Goal: Information Seeking & Learning: Learn about a topic

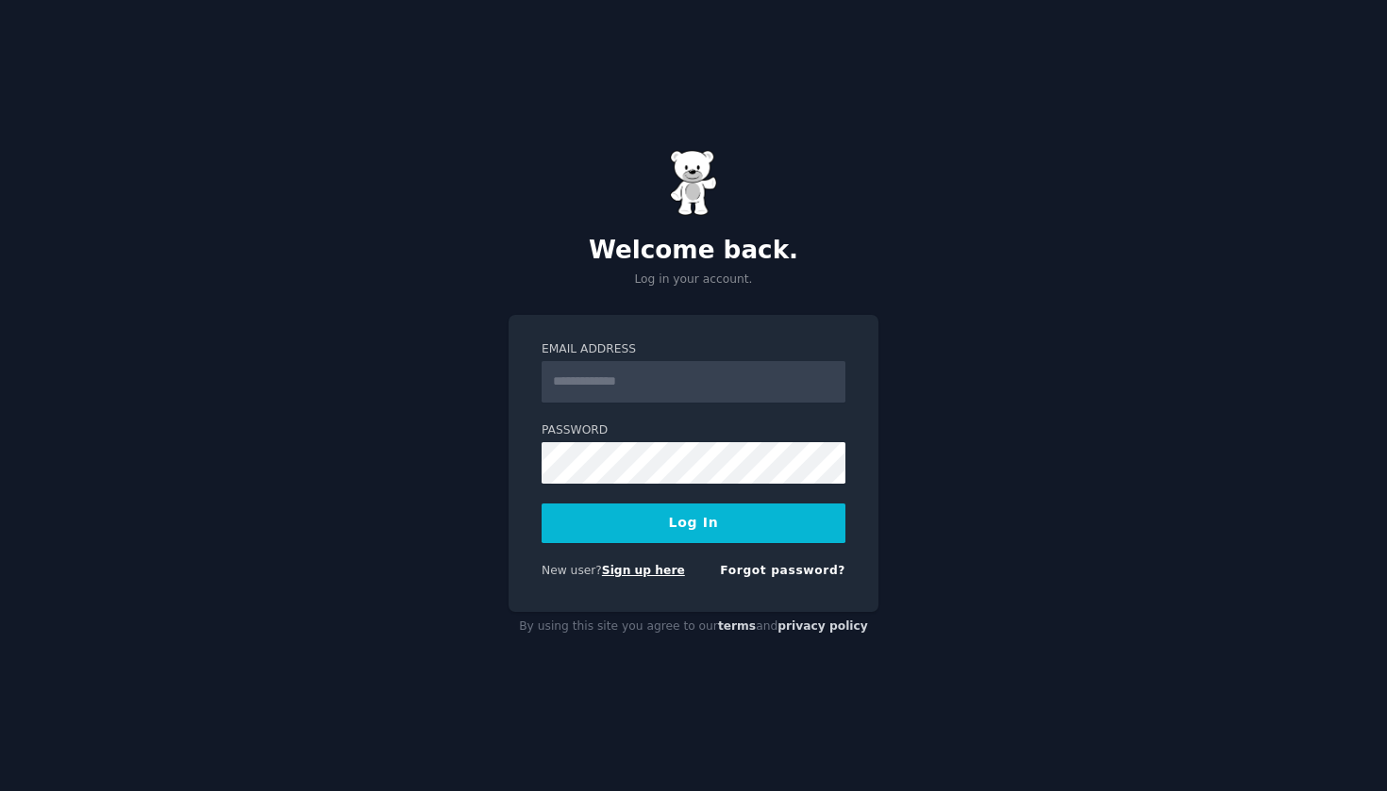
click at [627, 574] on link "Sign up here" at bounding box center [643, 570] width 83 height 13
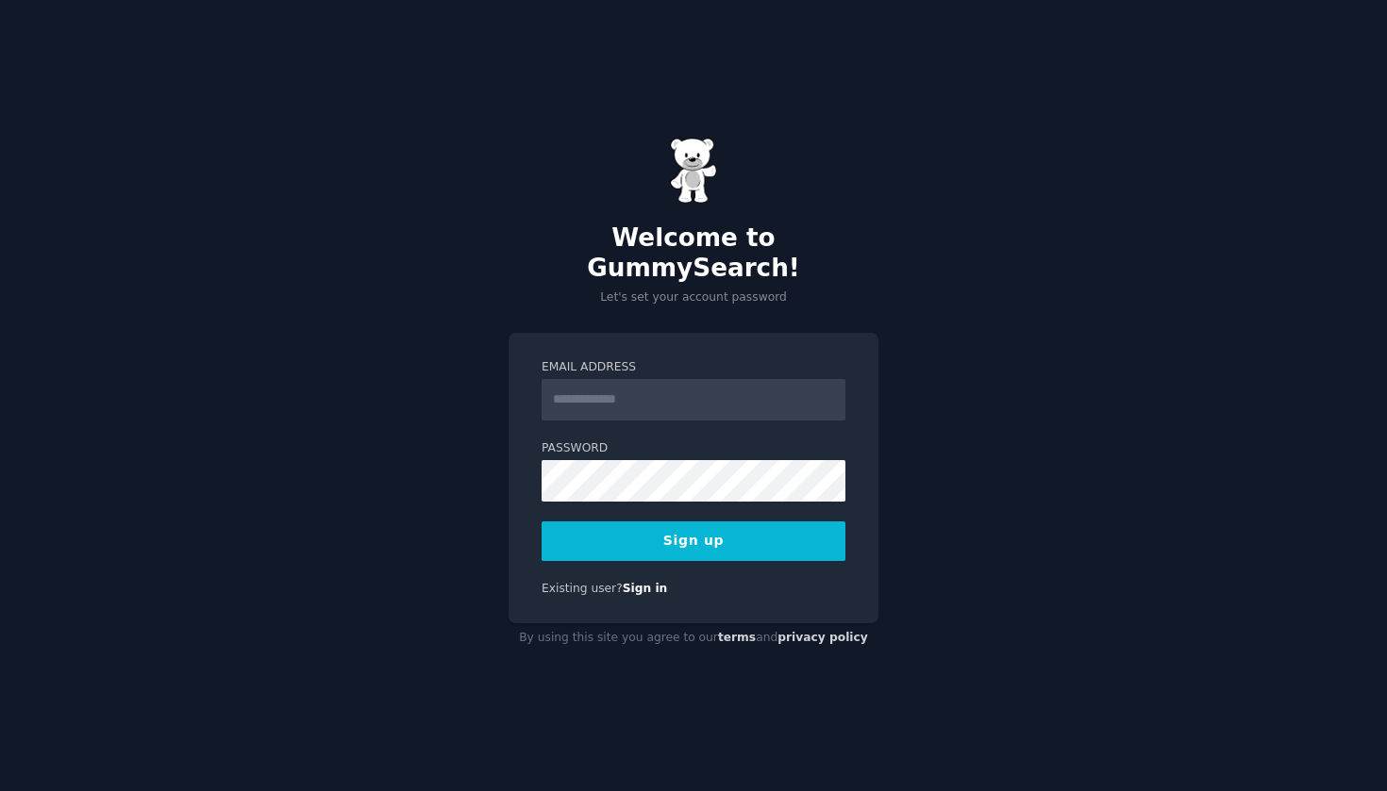
click at [774, 399] on input "Email Address" at bounding box center [693, 400] width 304 height 42
type input "**********"
click at [724, 522] on button "Sign up" at bounding box center [693, 542] width 304 height 40
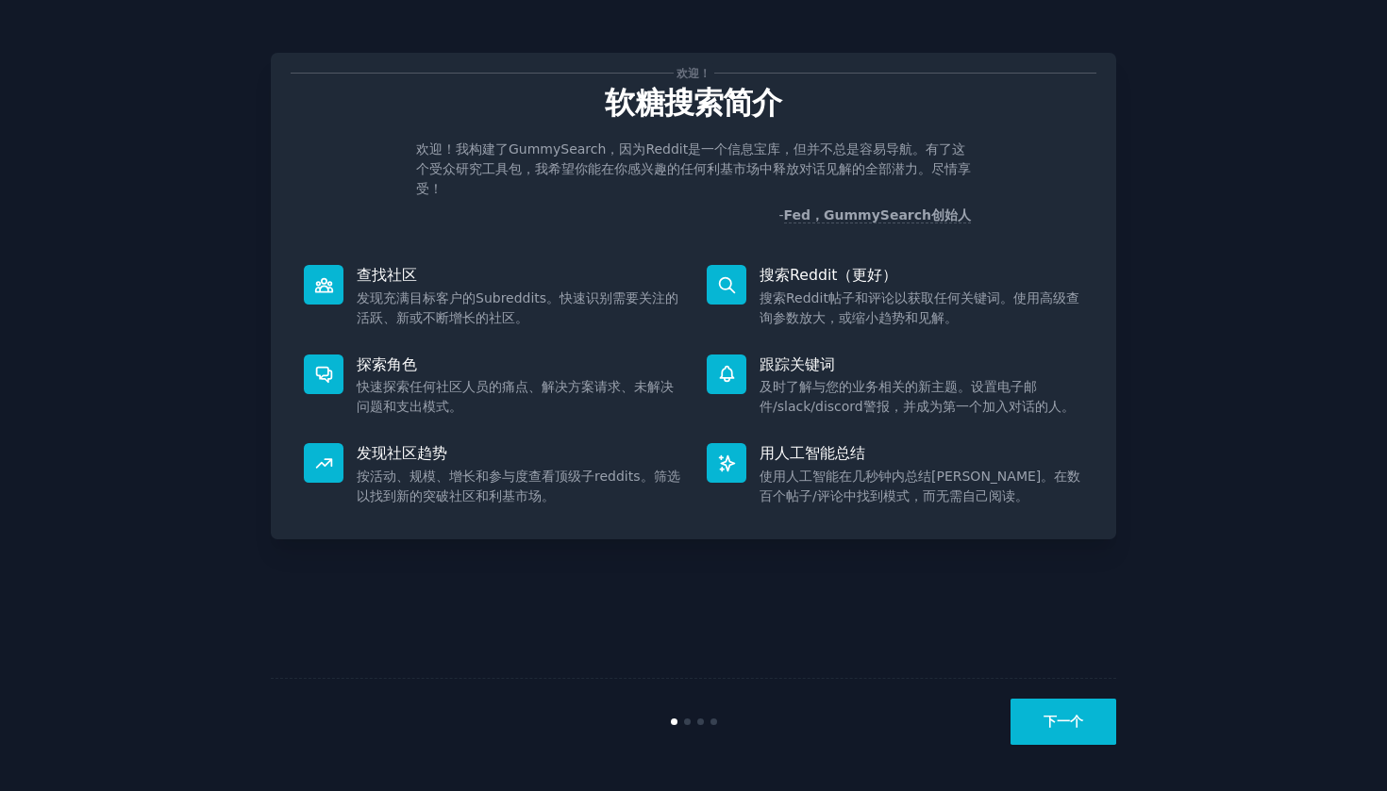
click at [1071, 717] on button "下一个" at bounding box center [1063, 722] width 106 height 46
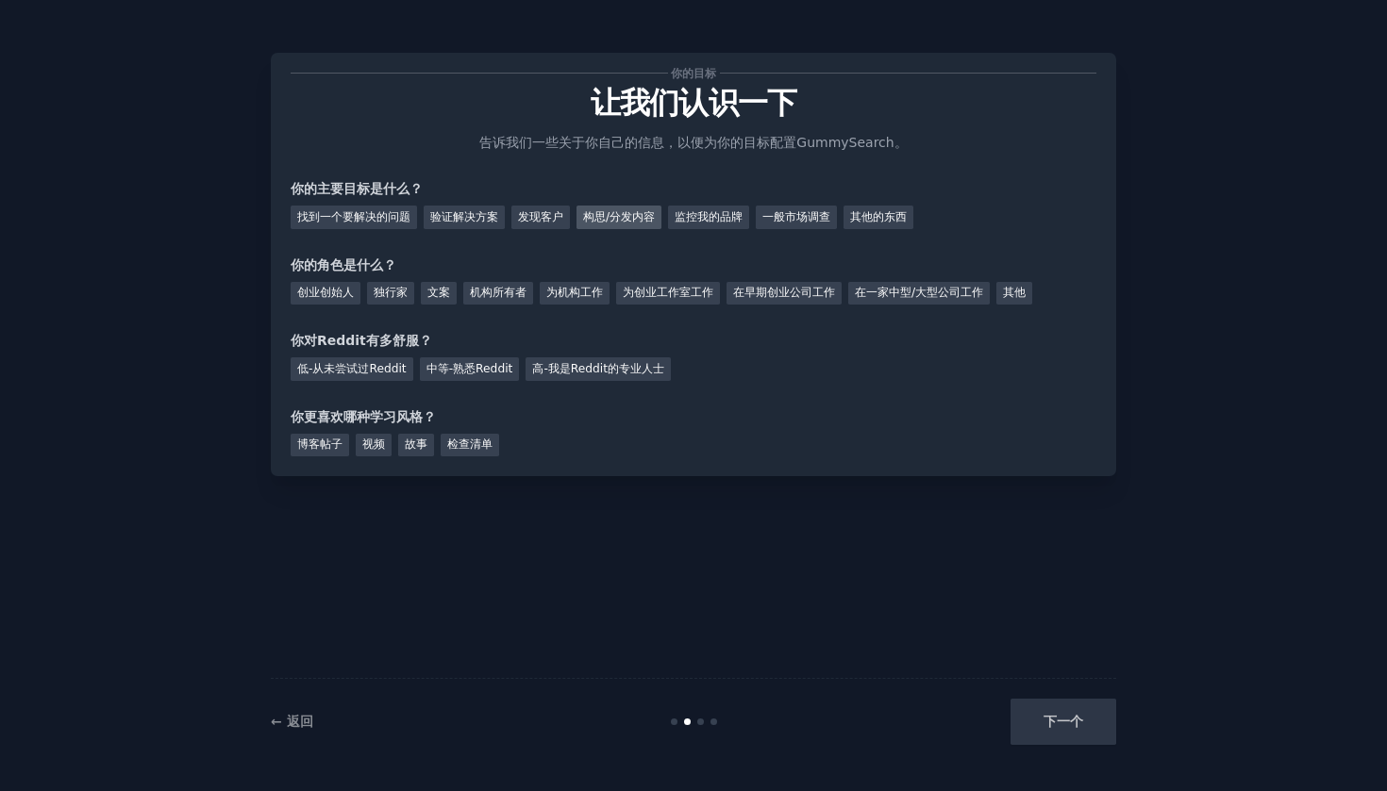
click at [613, 223] on div "构思/分发内容" at bounding box center [618, 218] width 85 height 24
click at [796, 223] on div "一般市场调查" at bounding box center [796, 218] width 81 height 24
click at [643, 295] on div "为创业工作室工作" at bounding box center [668, 294] width 104 height 24
click at [386, 361] on div "低-从未尝试过Reddit" at bounding box center [352, 370] width 123 height 24
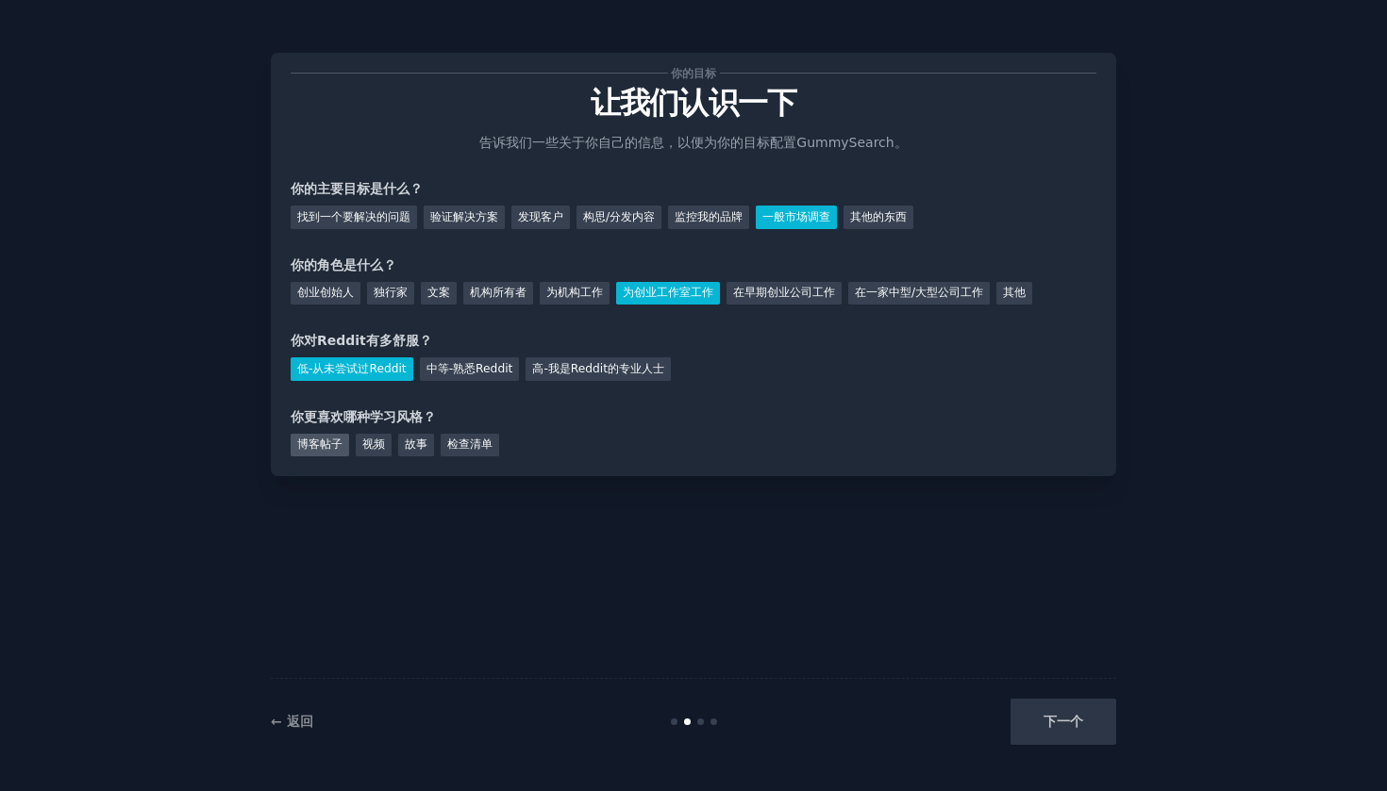
click at [338, 443] on div "博客帖子" at bounding box center [320, 446] width 58 height 24
click at [1027, 717] on button "下一个" at bounding box center [1063, 722] width 106 height 46
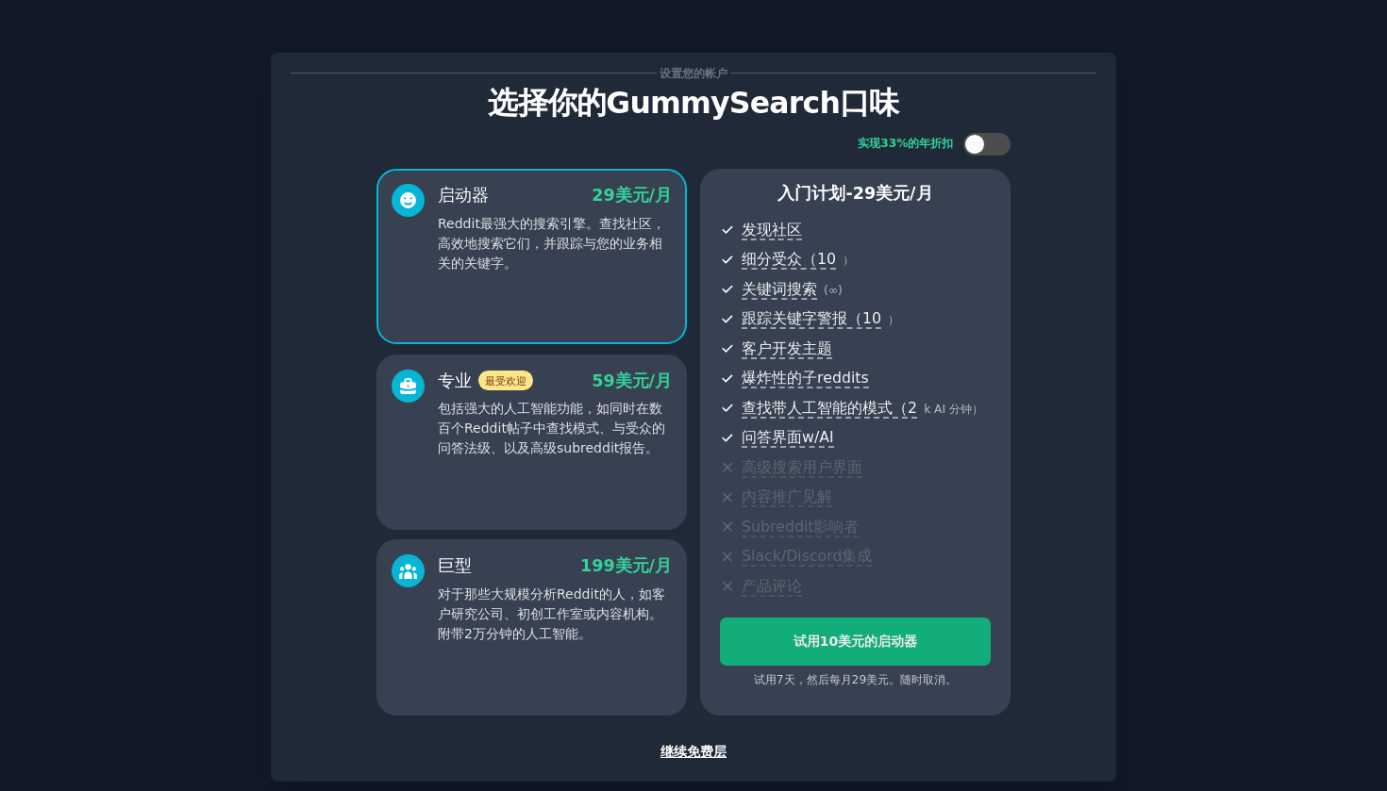
click at [968, 644] on div "试用 10 美元的 启动器" at bounding box center [855, 642] width 269 height 20
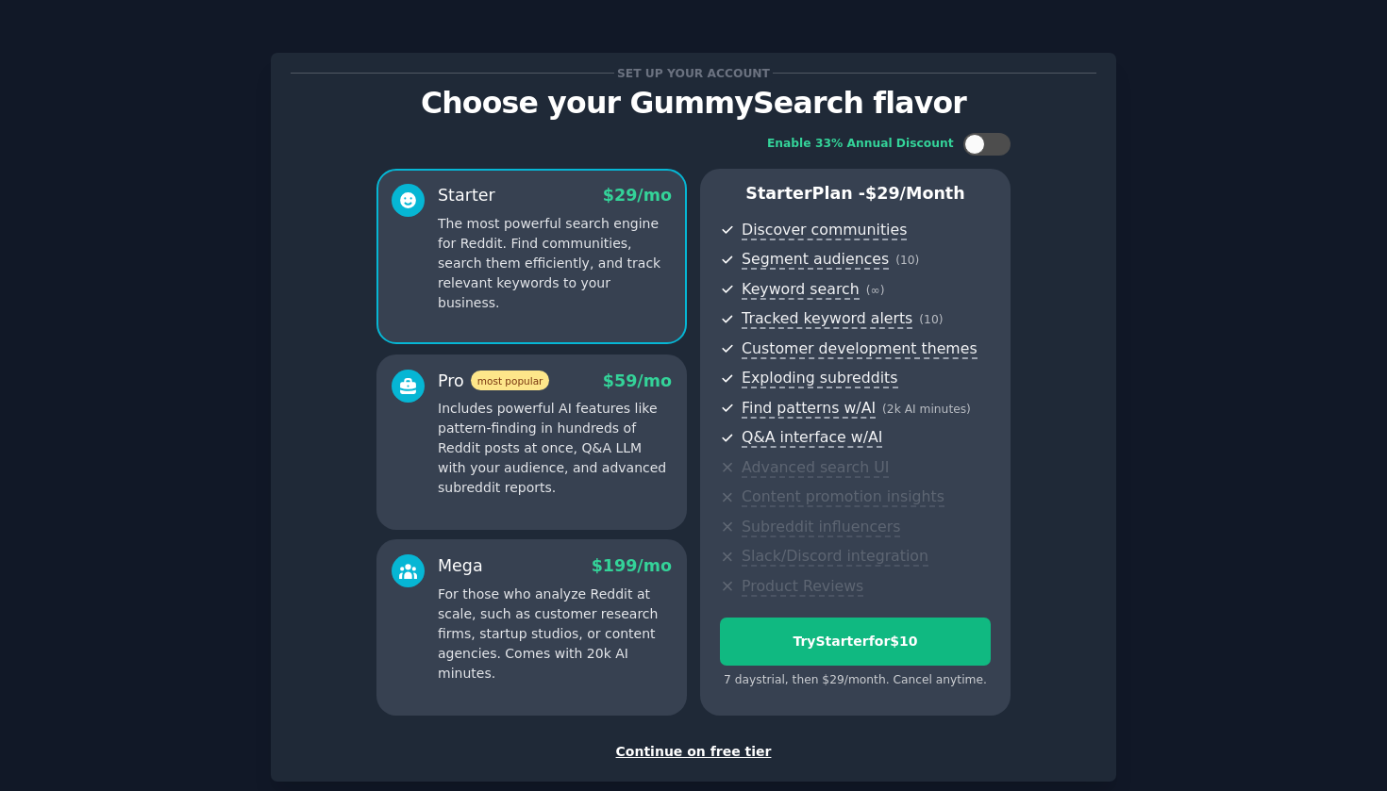
click at [702, 745] on div "Continue on free tier" at bounding box center [694, 752] width 806 height 20
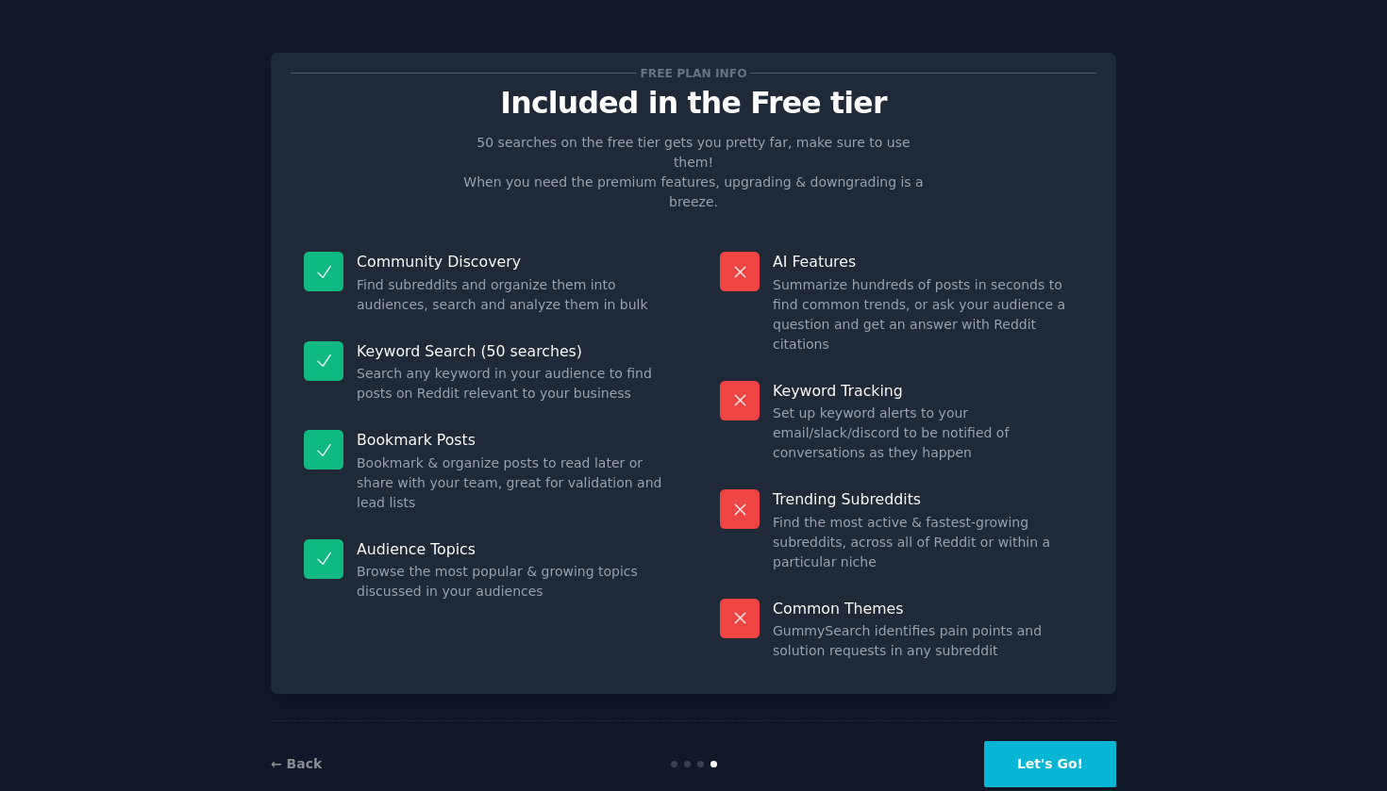
click at [1053, 741] on button "Let's Go!" at bounding box center [1050, 764] width 132 height 46
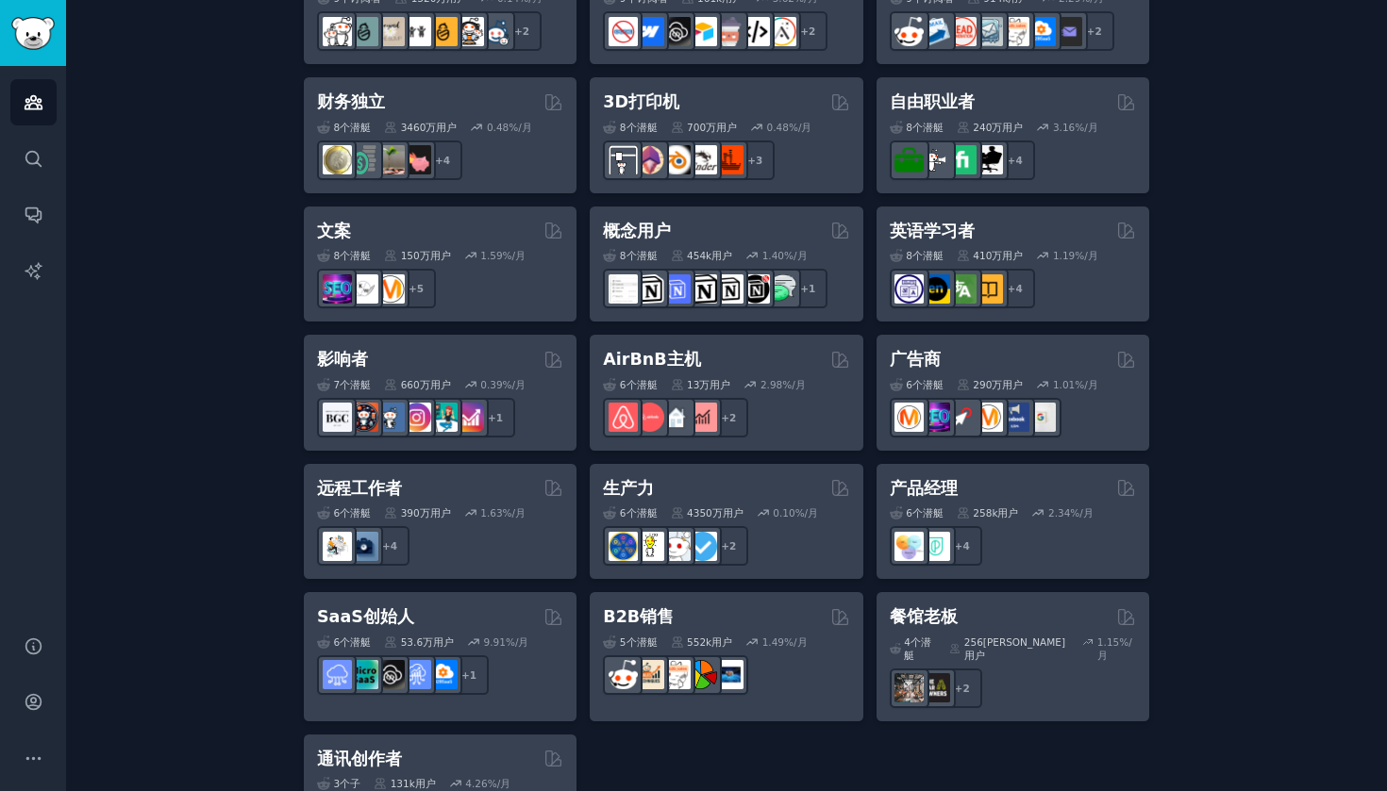
scroll to position [1330, 0]
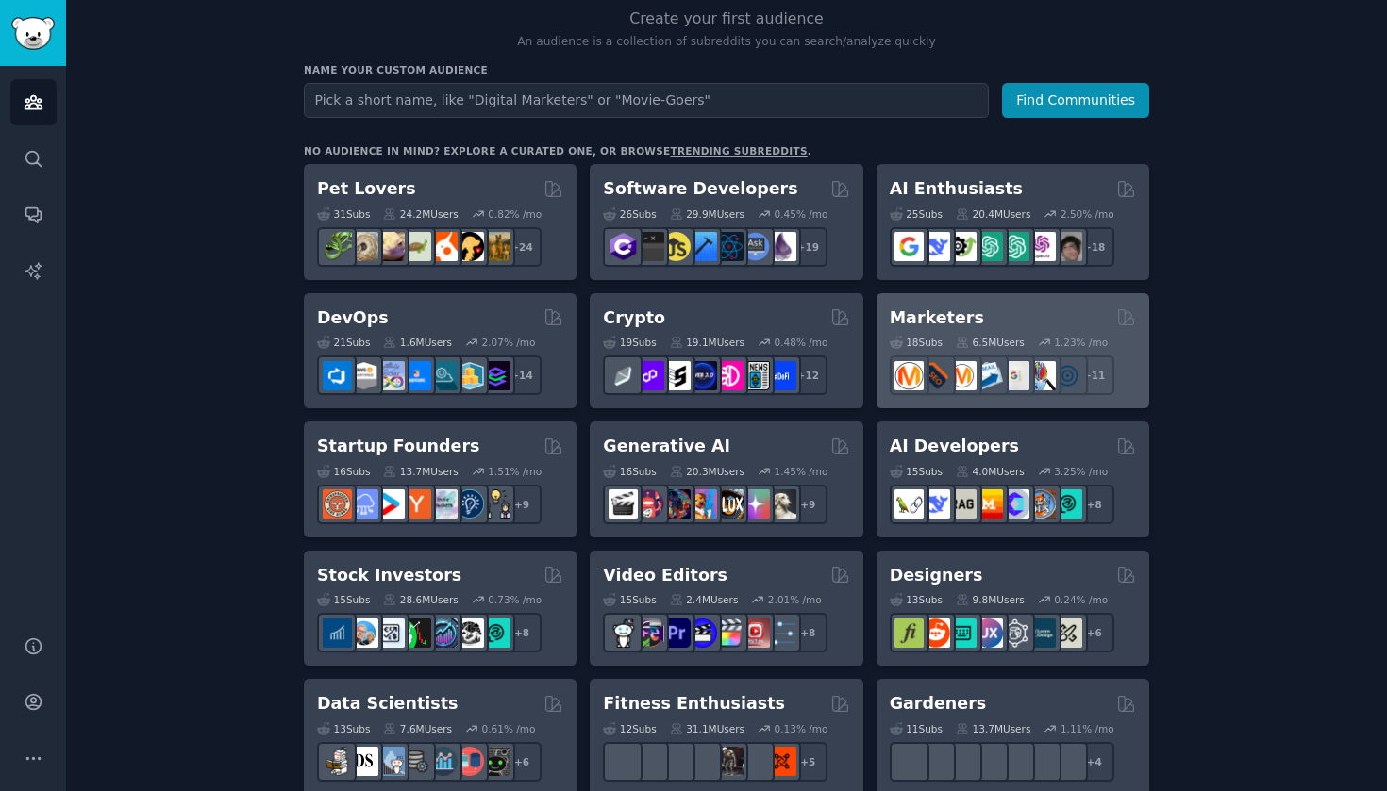
scroll to position [200, 0]
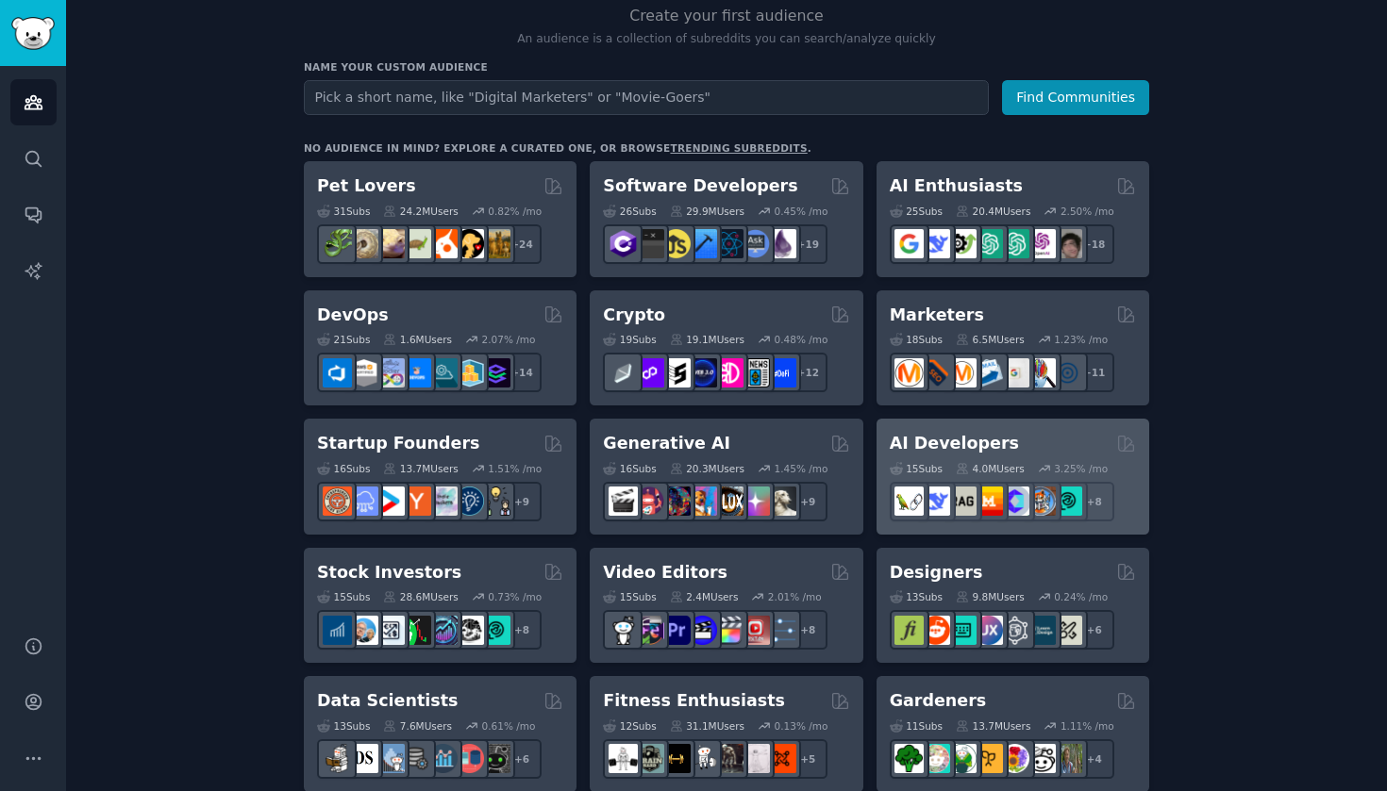
click at [1074, 456] on div "15 Sub s 4.0M Users 3.25 % /mo + 8" at bounding box center [1013, 489] width 246 height 66
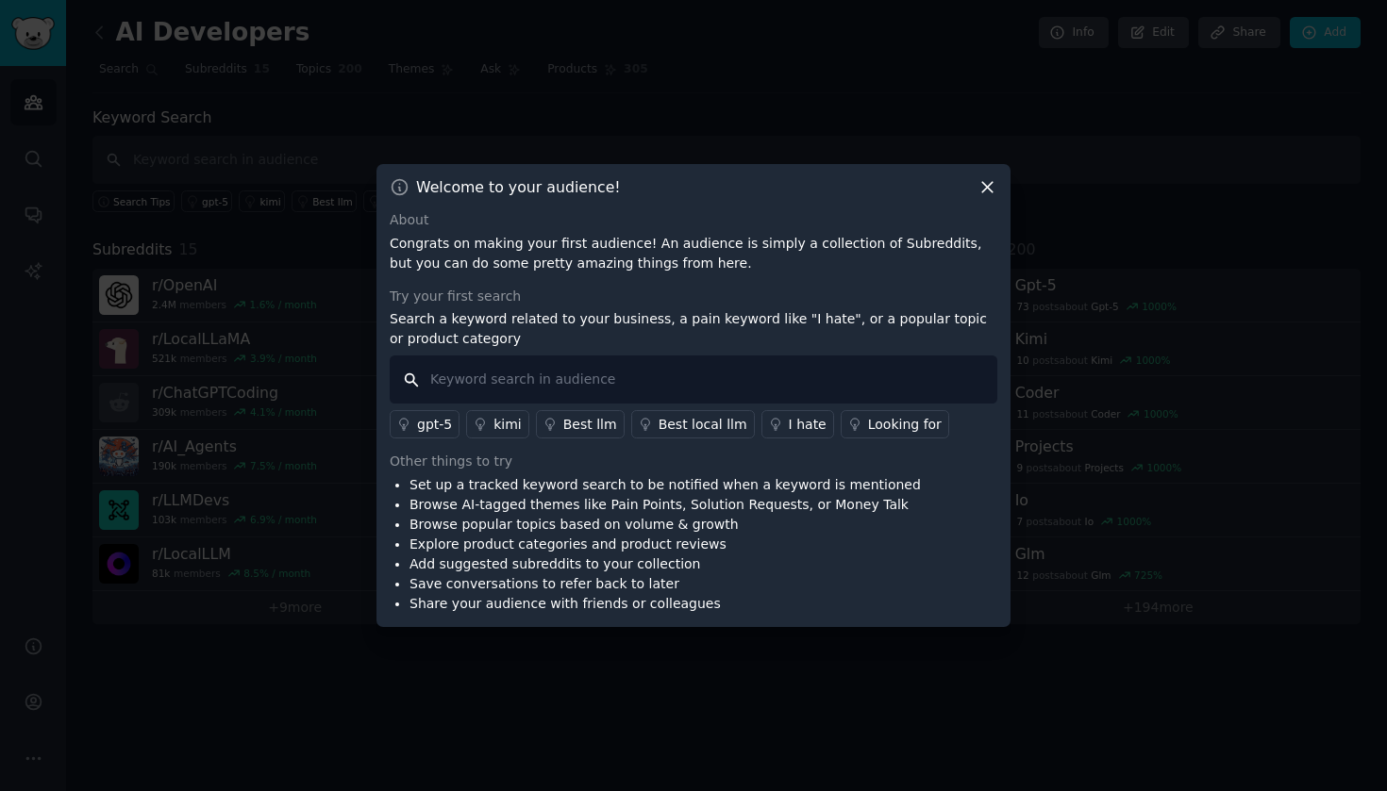
click at [788, 371] on input "text" at bounding box center [694, 380] width 608 height 48
click at [441, 431] on div "gpt-5" at bounding box center [434, 425] width 35 height 20
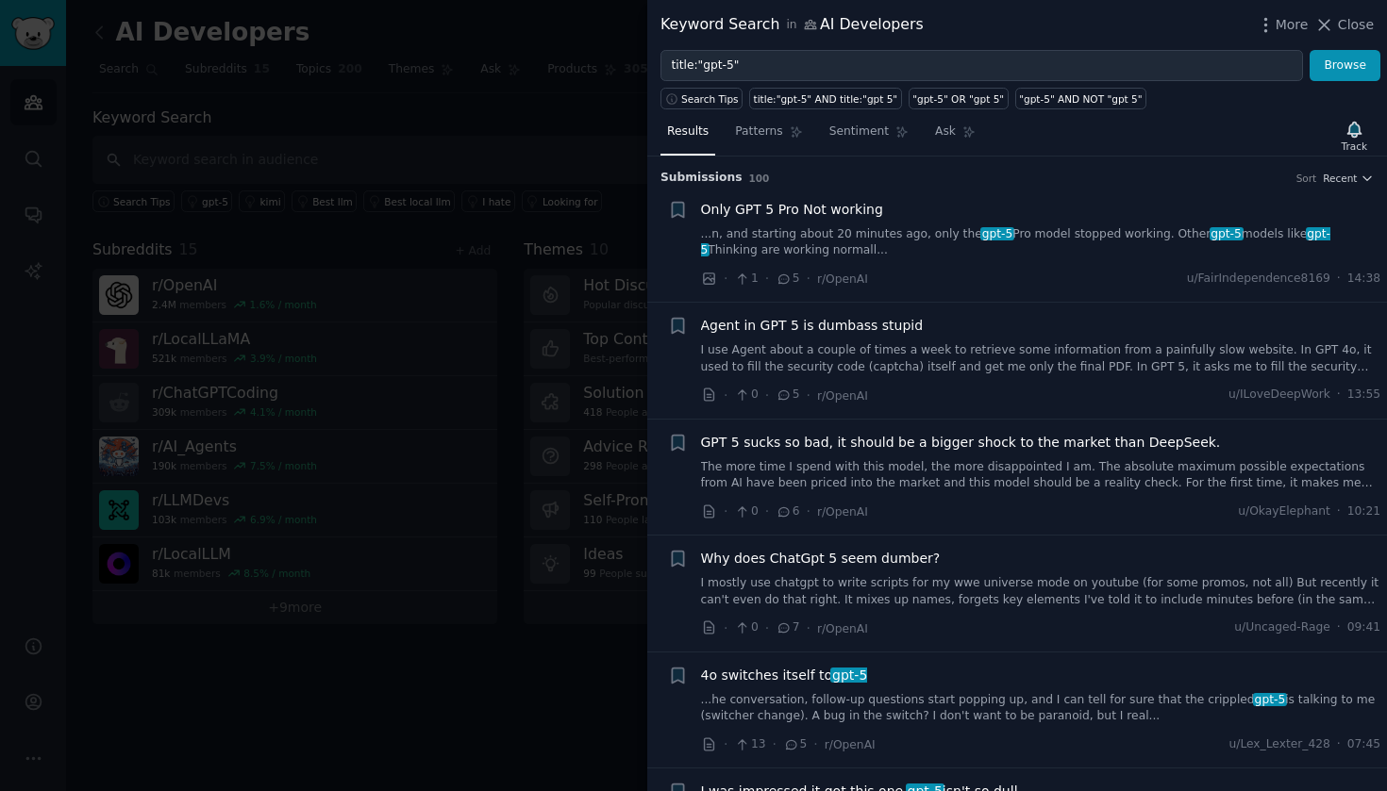
click at [951, 258] on div "Only GPT 5 Pro Not working ...n, and starting about 20 minutes ago, only the gp…" at bounding box center [1041, 245] width 680 height 90
click at [842, 233] on link "...n, and starting about 20 minutes ago, only the gpt-5 Pro model stopped worki…" at bounding box center [1041, 242] width 680 height 33
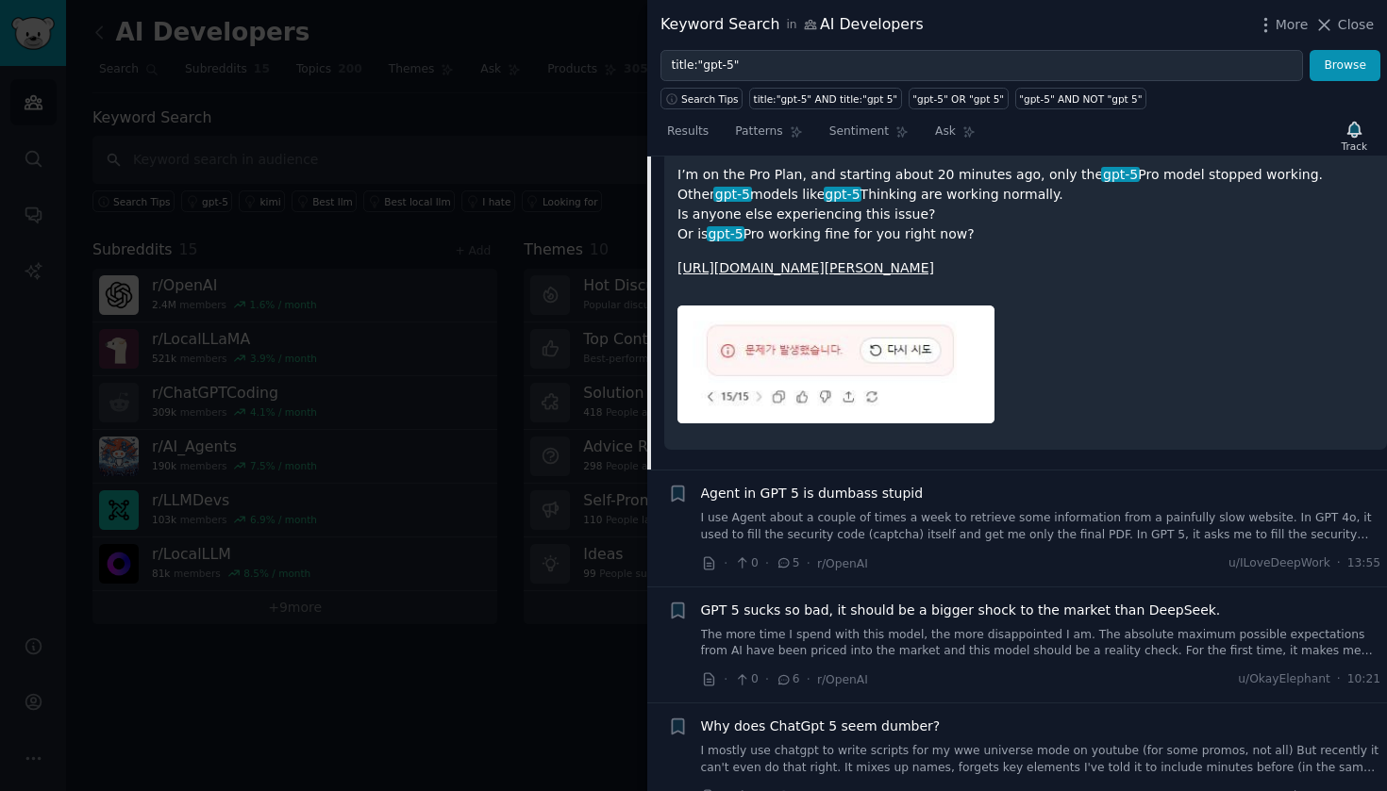
scroll to position [235, 0]
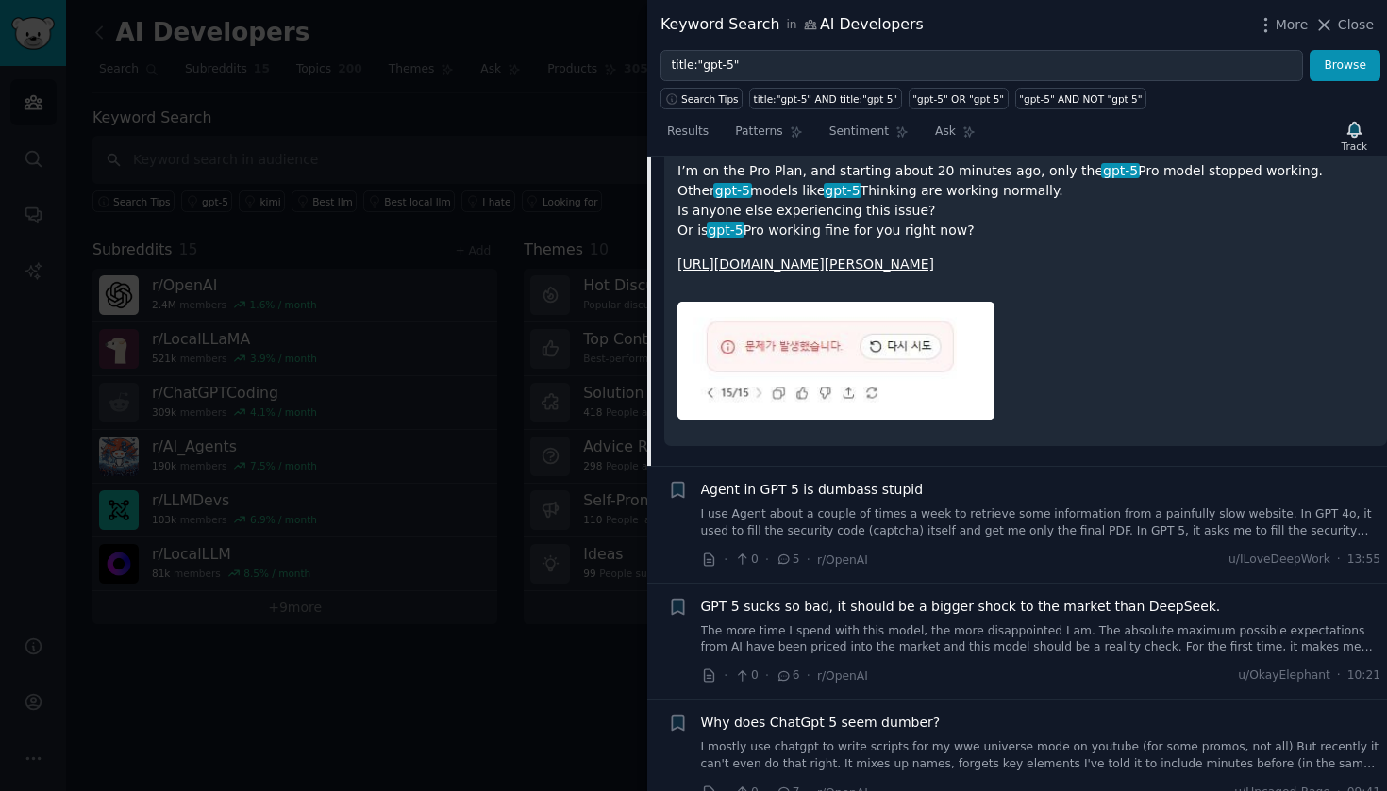
click at [577, 466] on div at bounding box center [693, 395] width 1387 height 791
